Goal: Download file/media

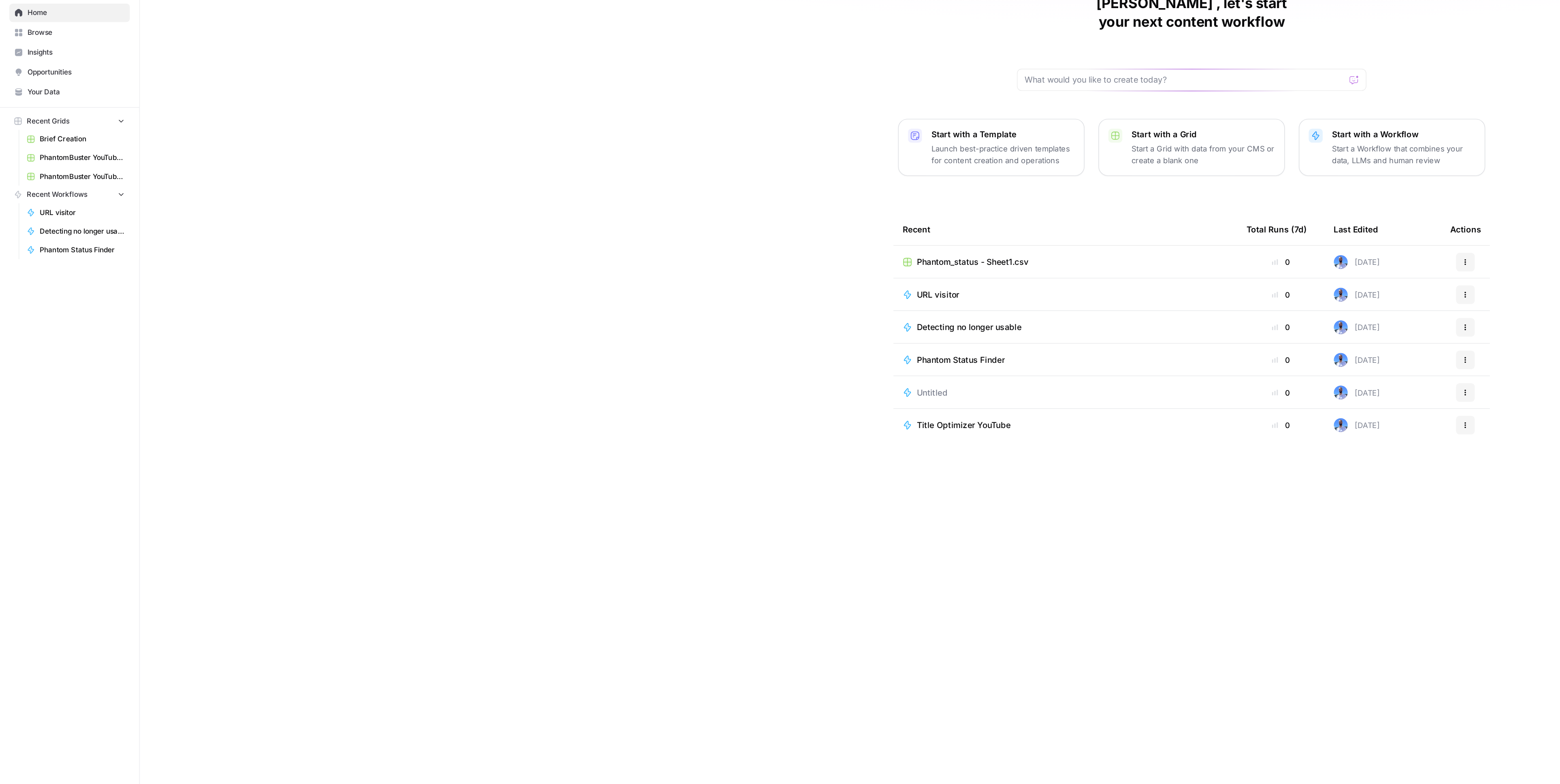
click at [48, 151] on span "PhantomBuster YouTube Channel Videos.csv" at bounding box center [58, 152] width 59 height 7
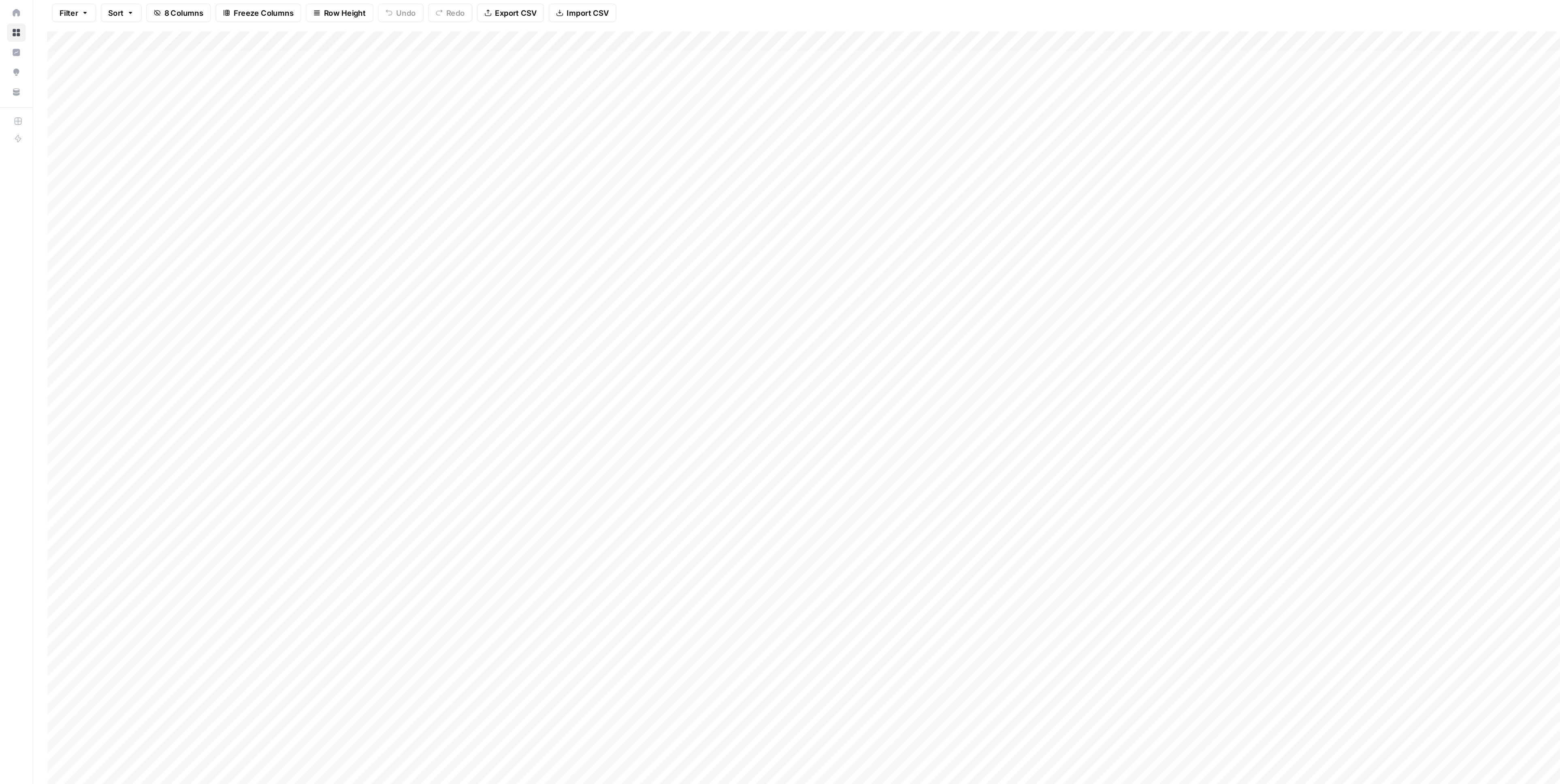
click at [368, 52] on span "Export CSV" at bounding box center [358, 52] width 29 height 8
click at [362, 48] on span "Export CSV" at bounding box center [358, 52] width 29 height 8
